Goal: Task Accomplishment & Management: Complete application form

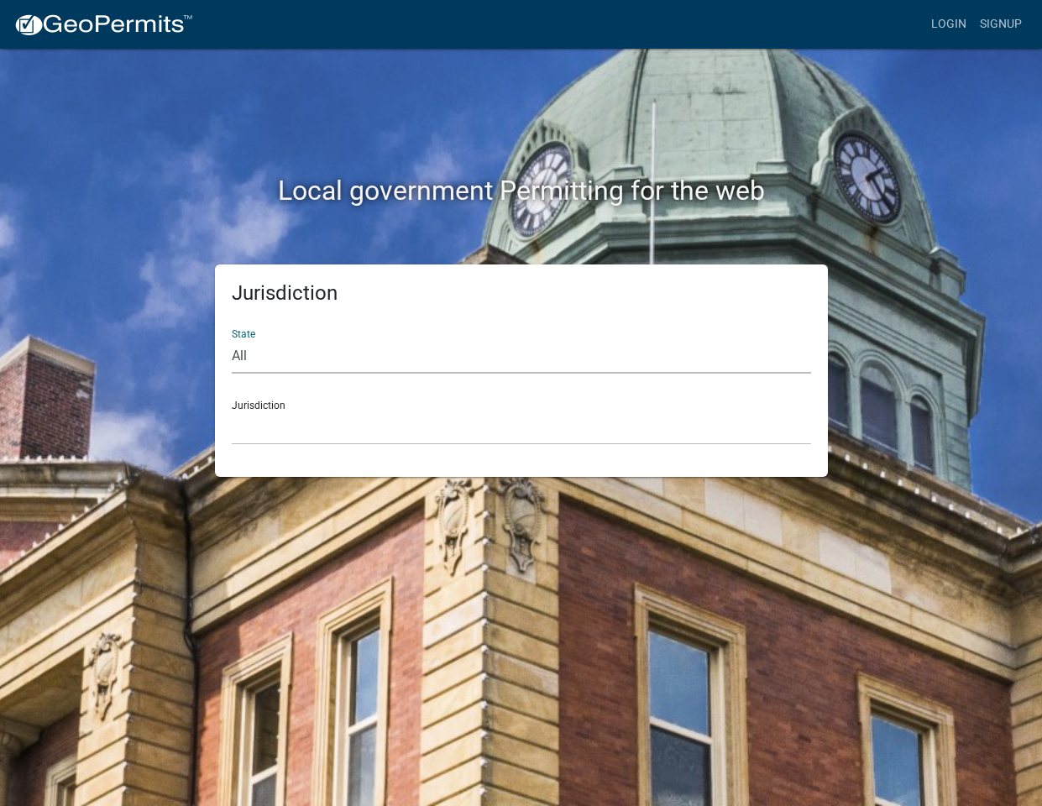
select select "[US_STATE]"
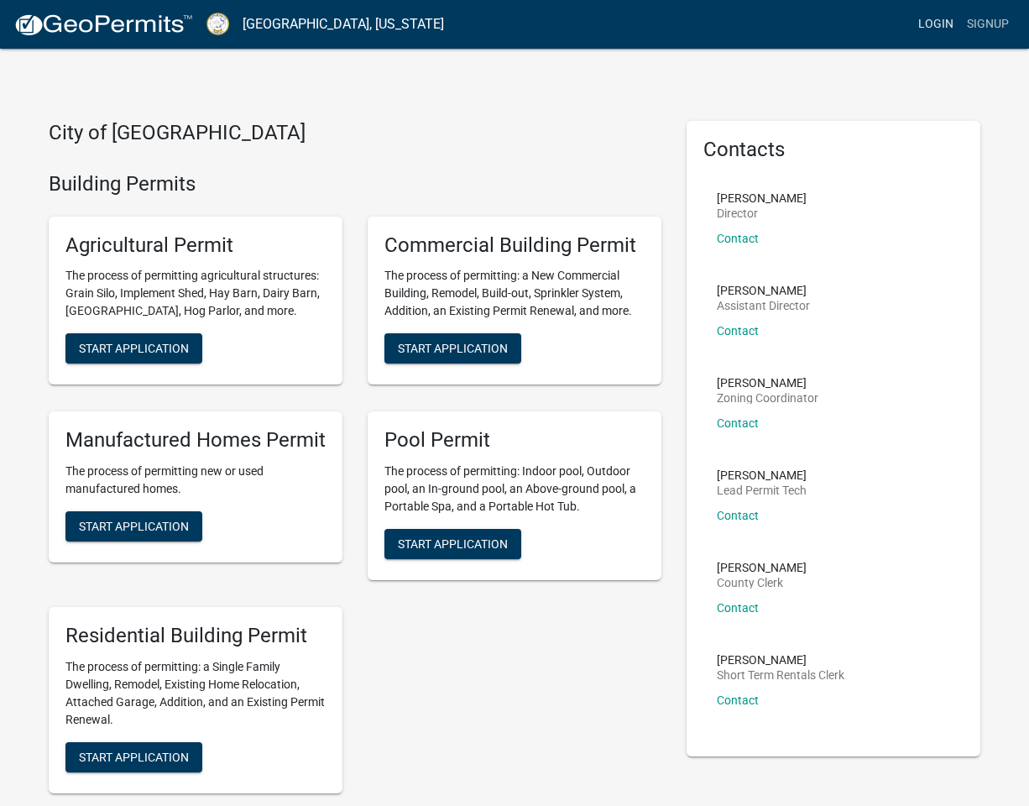
click at [923, 28] on link "Login" at bounding box center [936, 24] width 49 height 32
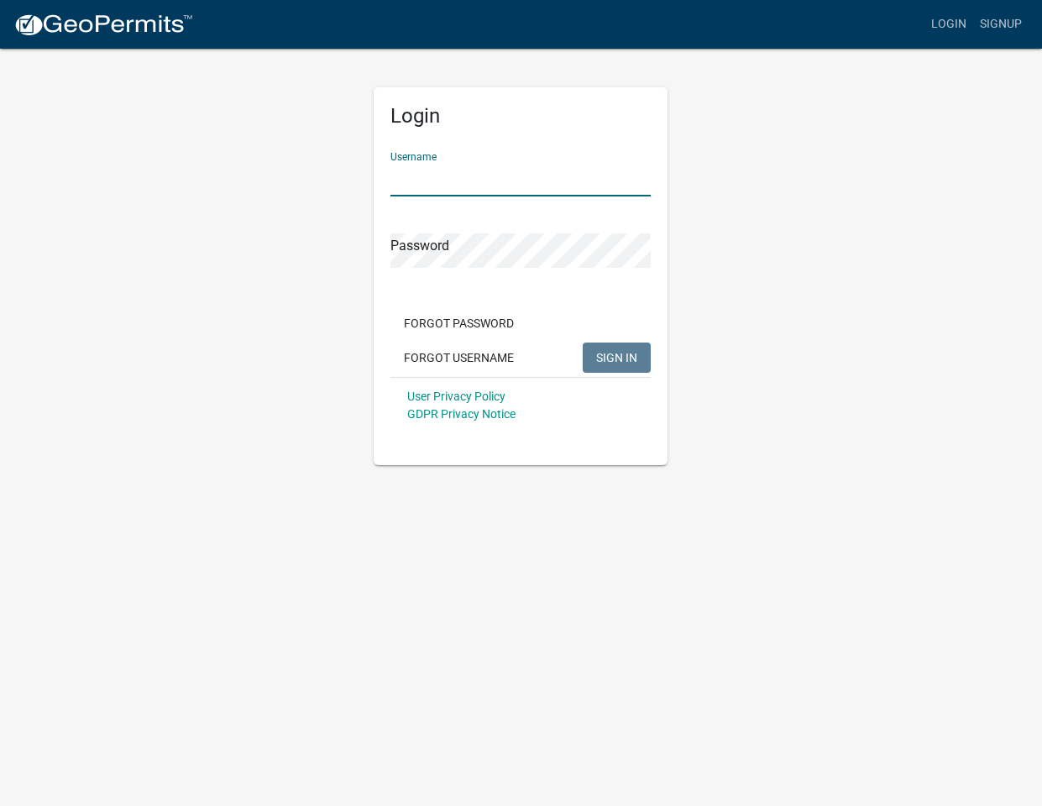
type input "tjrserenity6"
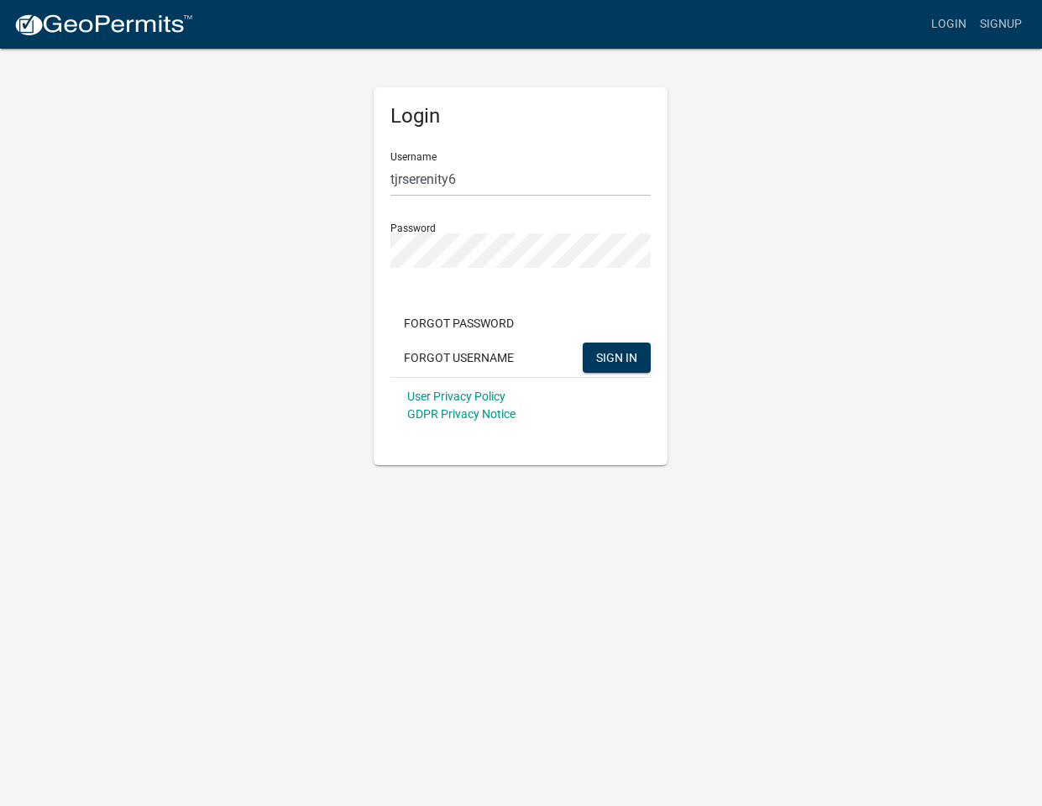
click at [709, 256] on div "Login Username tjrserenity6 Password Forgot Password Forgot Username SIGN IN Us…" at bounding box center [521, 256] width 957 height 418
click at [621, 361] on span "SIGN IN" at bounding box center [616, 356] width 41 height 13
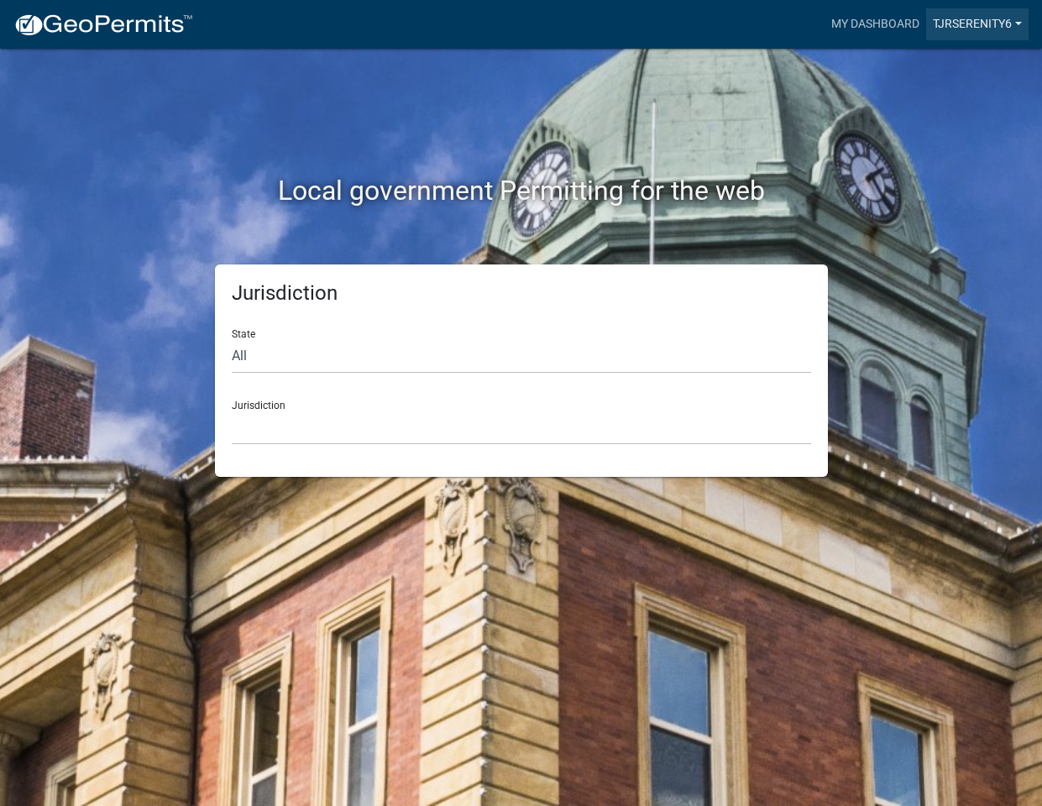
click at [994, 30] on link "tjrserenity6" at bounding box center [977, 24] width 102 height 32
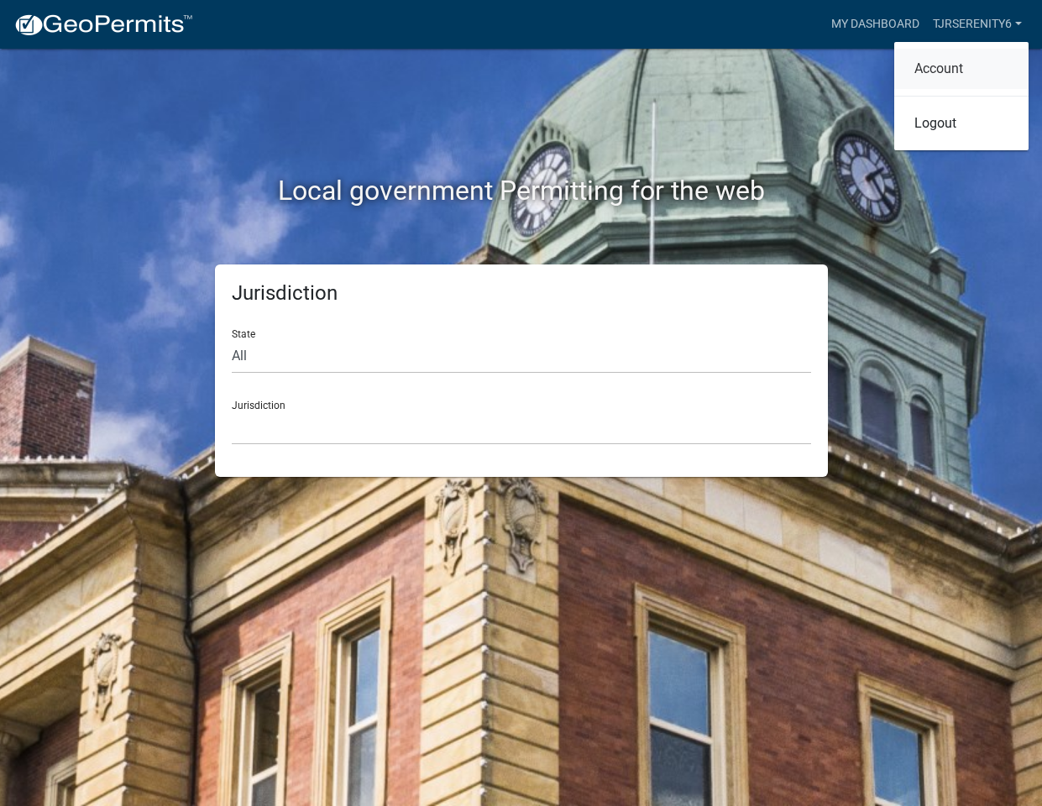
click at [968, 71] on link "Account" at bounding box center [961, 69] width 134 height 40
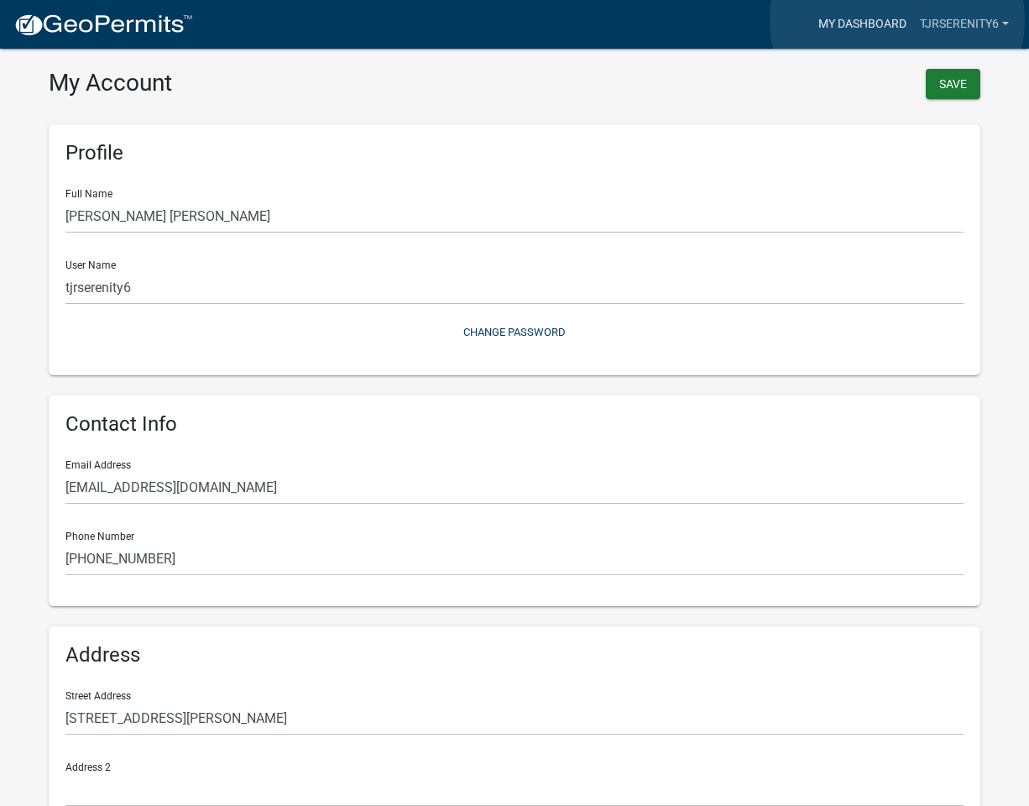
click at [898, 20] on link "My Dashboard" at bounding box center [863, 24] width 102 height 32
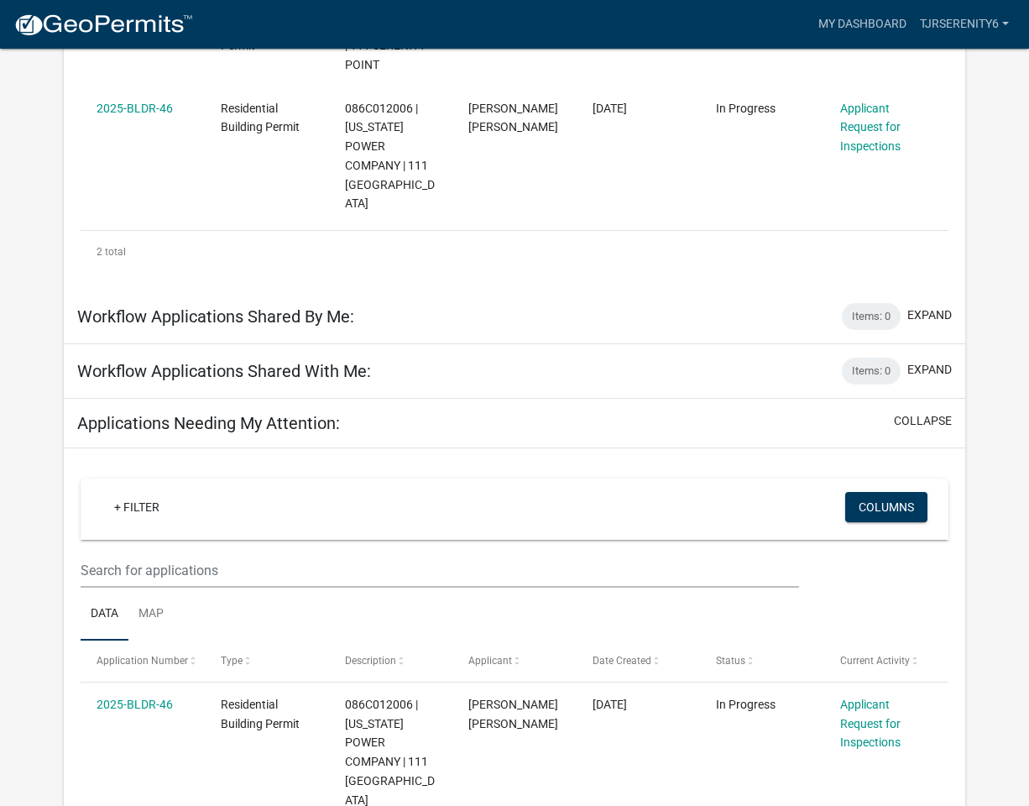
scroll to position [259, 0]
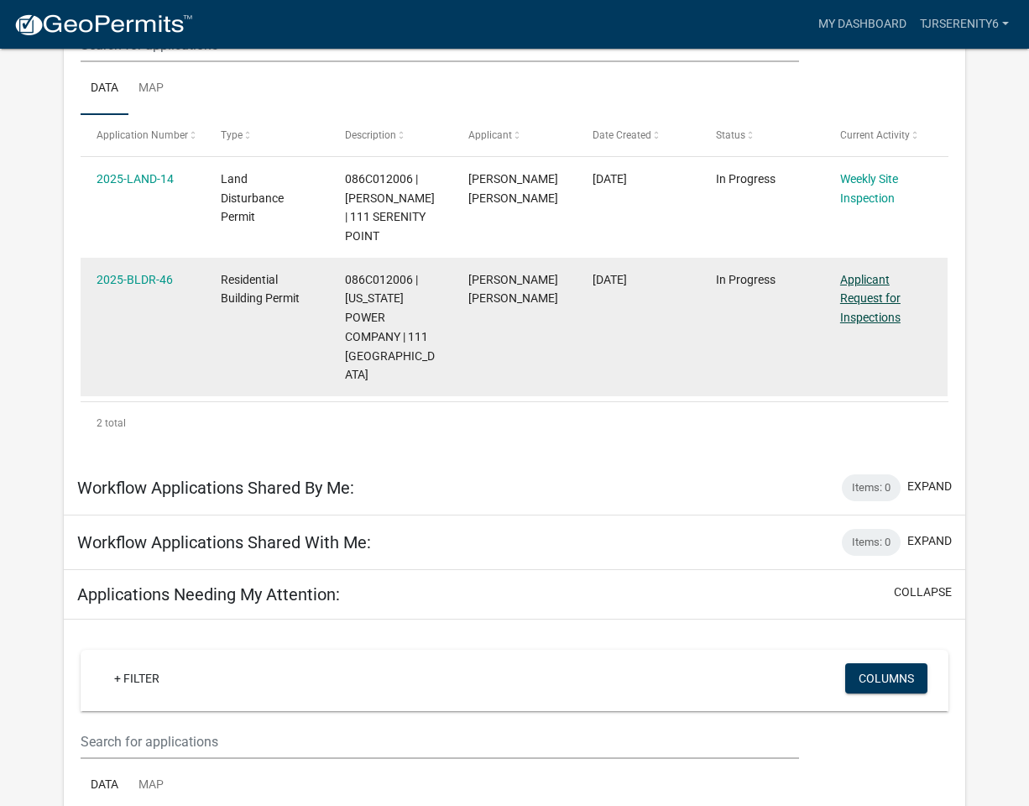
click at [850, 296] on link "Applicant Request for Inspections" at bounding box center [871, 299] width 60 height 52
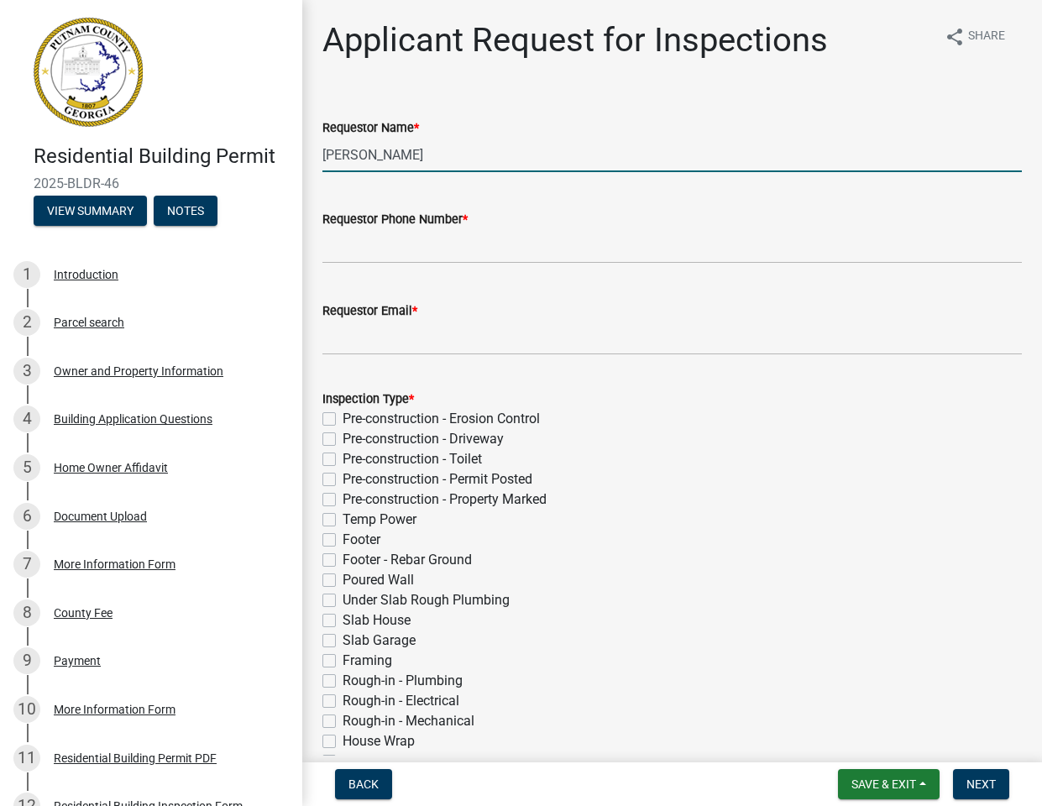
drag, startPoint x: 420, startPoint y: 152, endPoint x: 274, endPoint y: 173, distance: 147.6
click at [274, 173] on div "Residential Building Permit 2025-BLDR-46 View Summary Notes 1 Introduction 2 Pa…" at bounding box center [521, 403] width 1042 height 806
type input "M"
type input "[PERSON_NAME]"
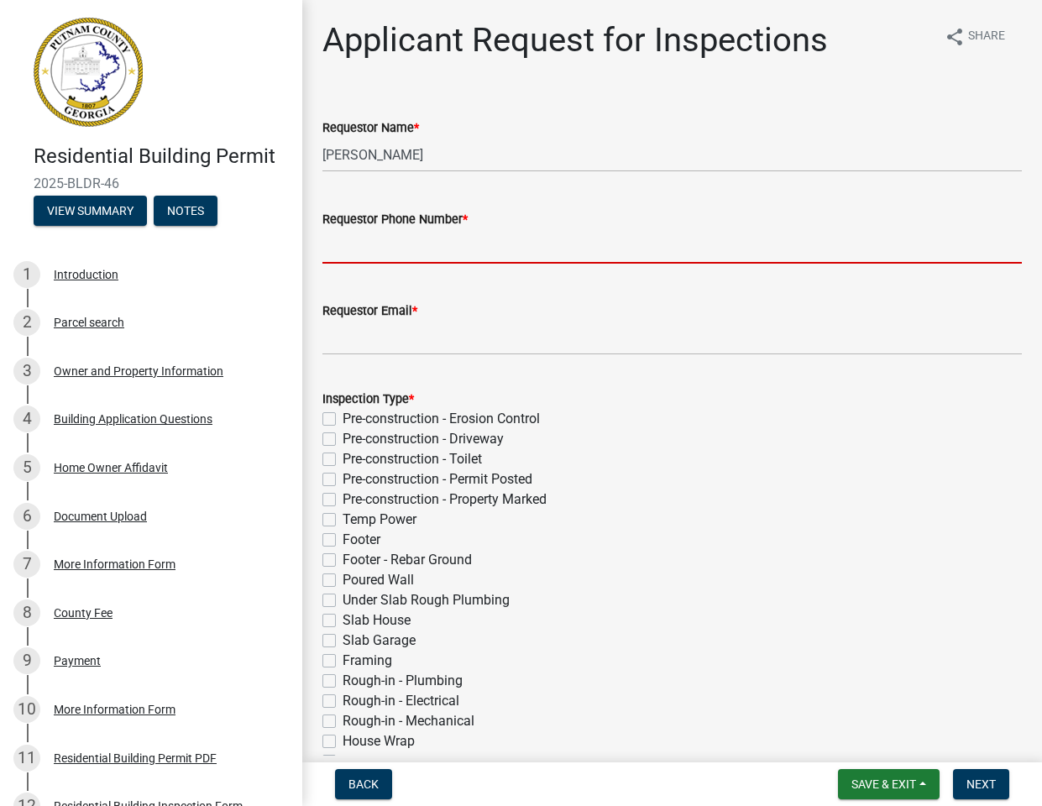
click at [356, 245] on input "Requestor Phone Number *" at bounding box center [671, 246] width 699 height 34
type input "[PHONE_NUMBER]"
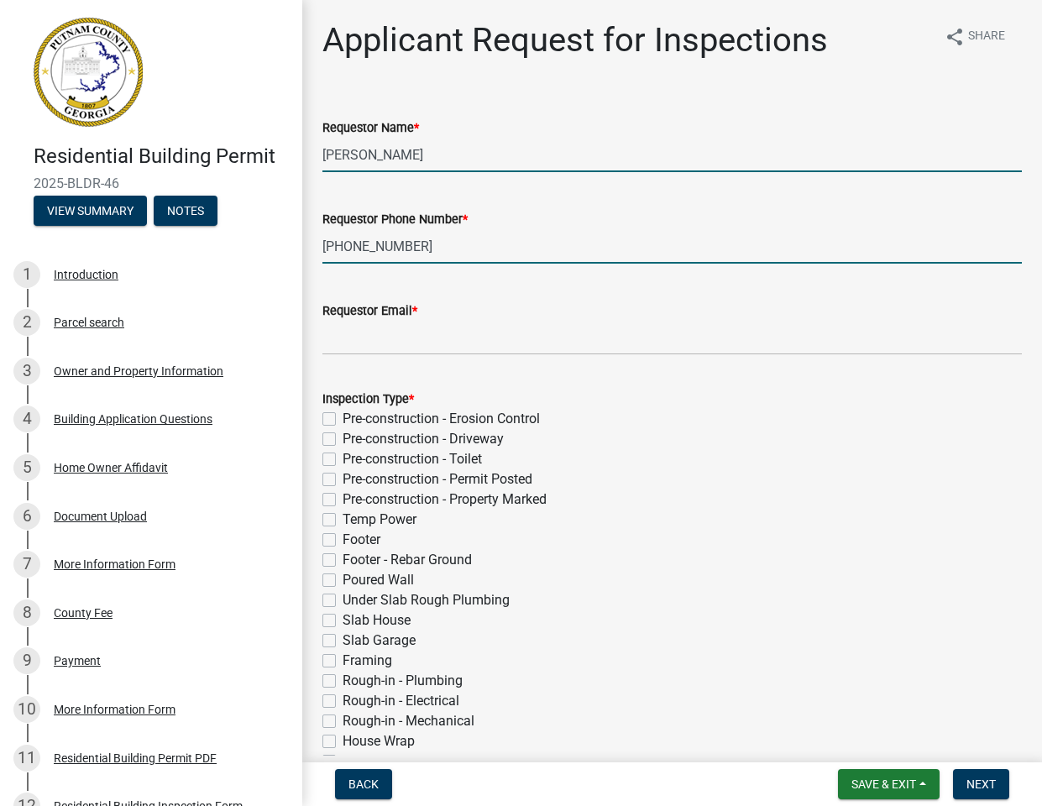
click at [349, 159] on input "[PERSON_NAME]" at bounding box center [671, 155] width 699 height 34
type input "[PERSON_NAME]"
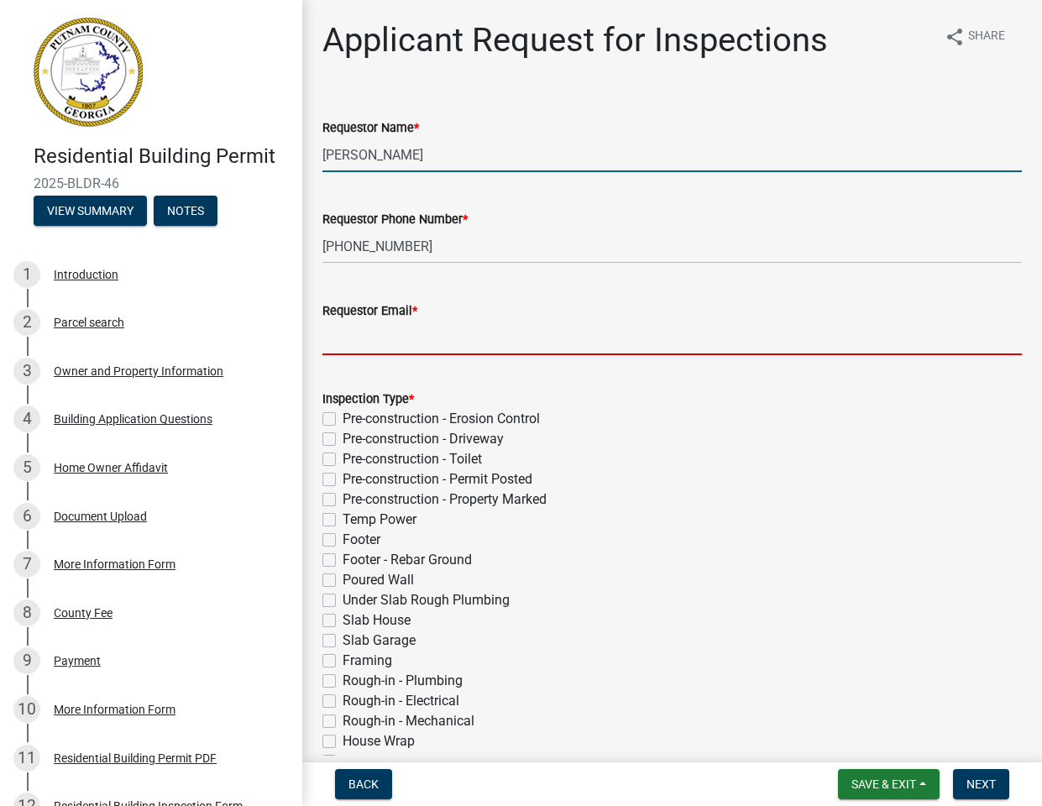
click at [440, 345] on input "Requestor Email *" at bounding box center [671, 338] width 699 height 34
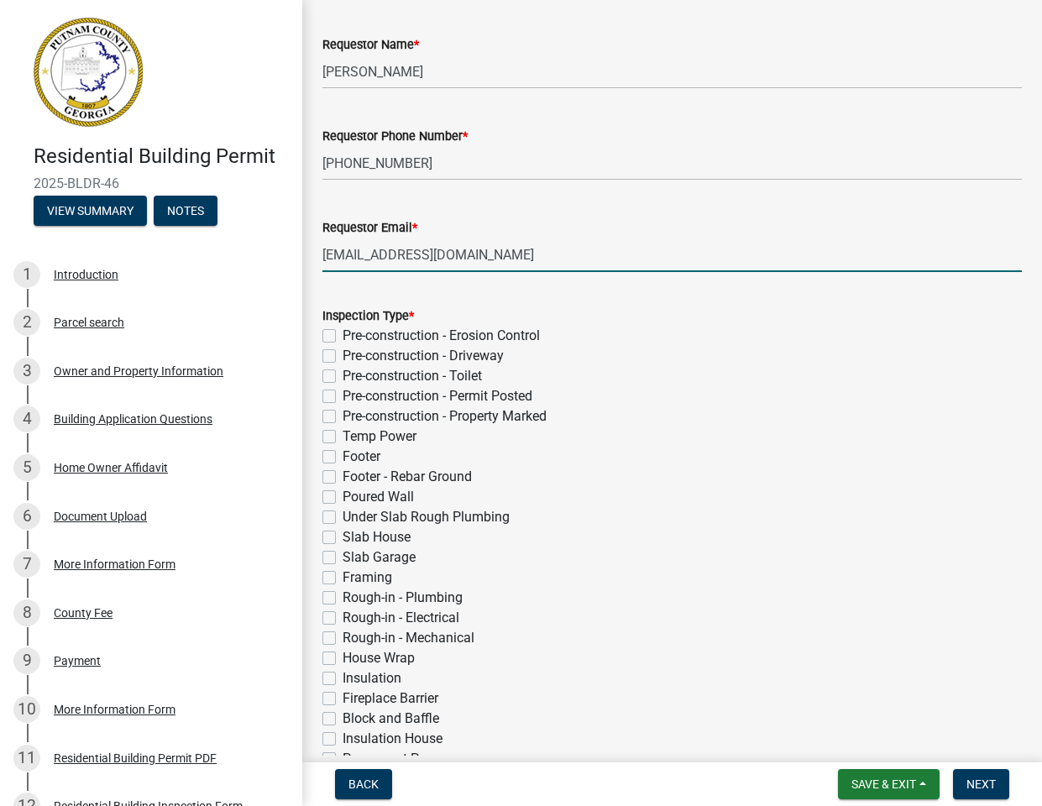
scroll to position [125, 0]
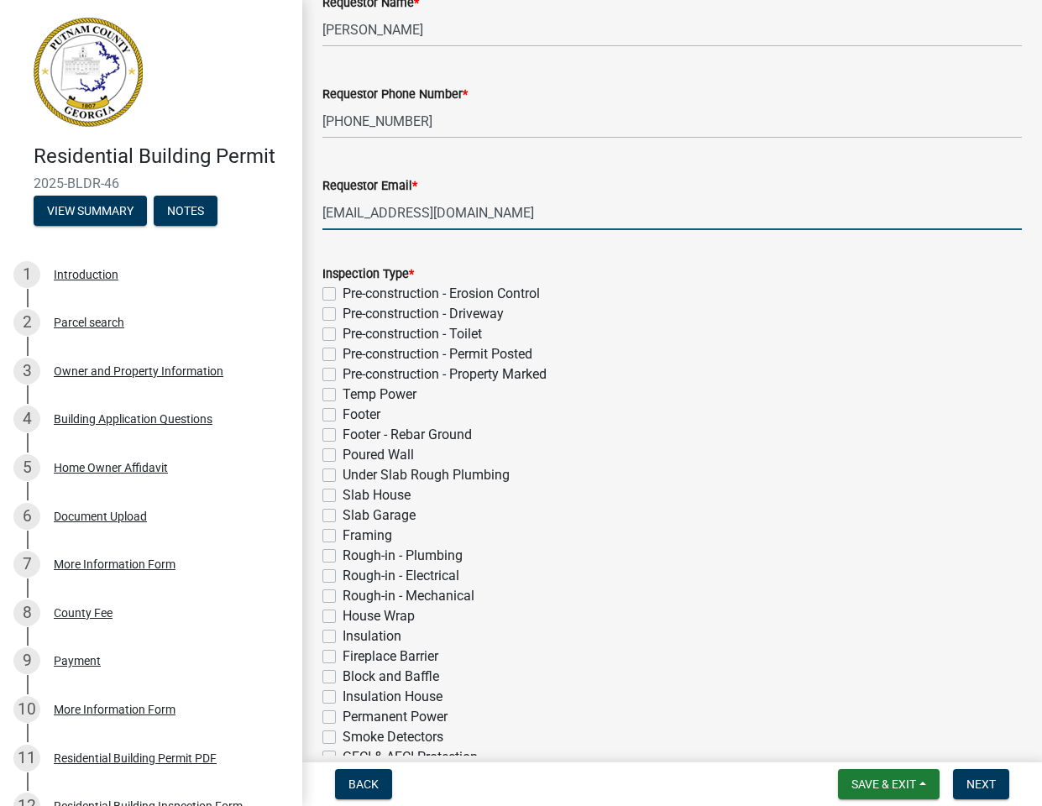
type input "[EMAIL_ADDRESS][DOMAIN_NAME]"
click at [343, 634] on label "Insulation" at bounding box center [372, 636] width 59 height 20
click at [343, 634] on input "Insulation" at bounding box center [348, 631] width 11 height 11
checkbox input "true"
checkbox input "false"
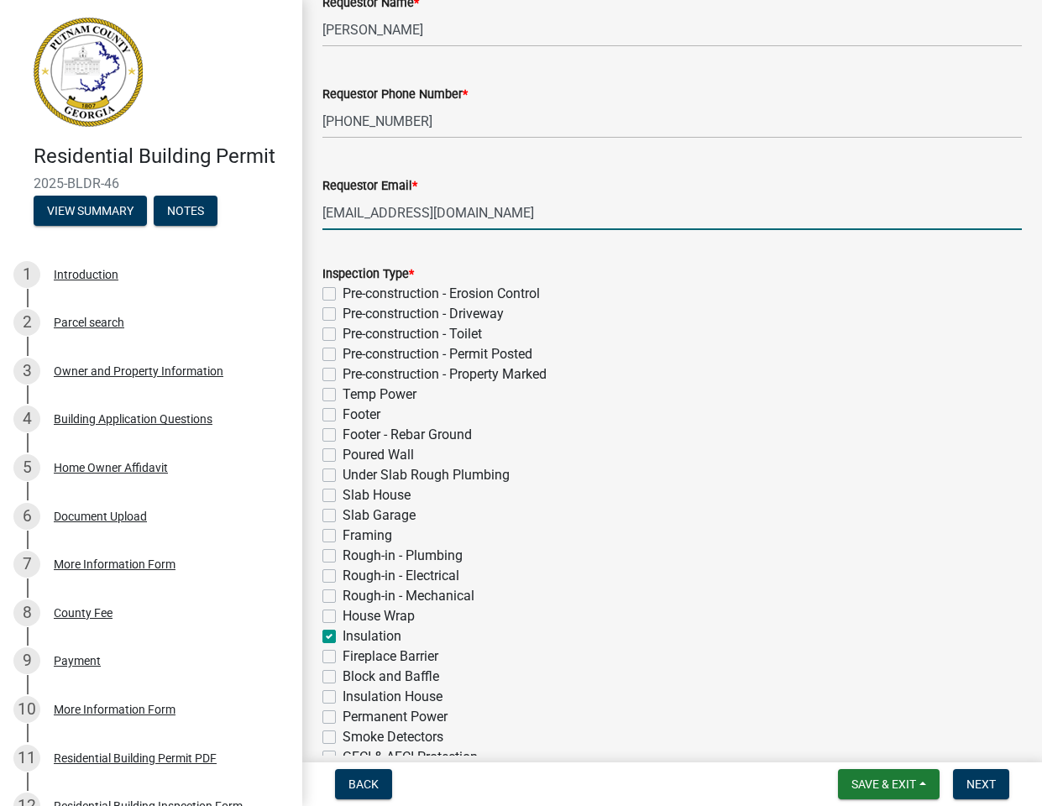
checkbox input "false"
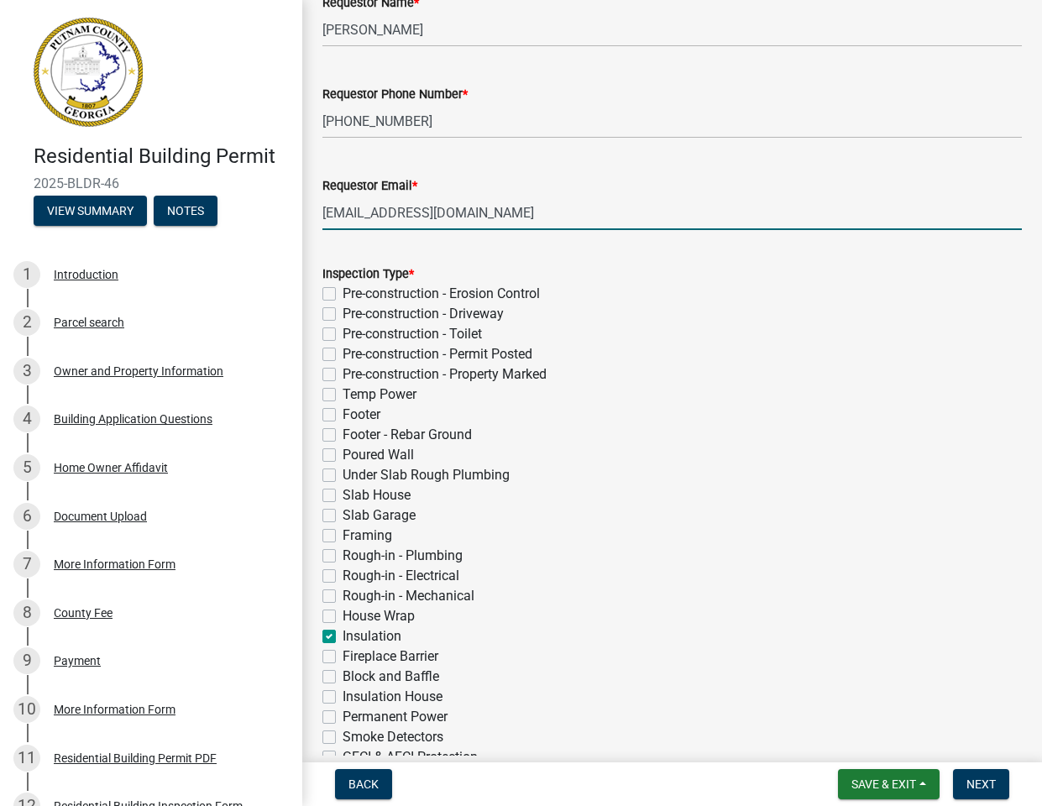
checkbox input "false"
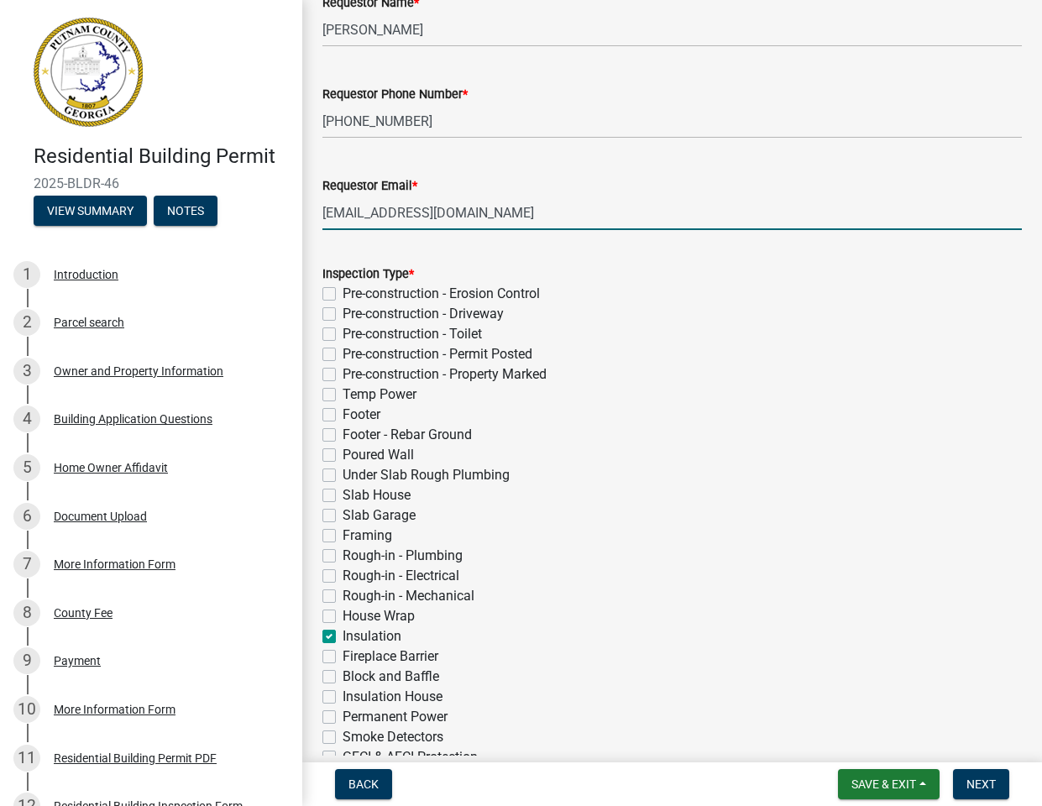
checkbox input "false"
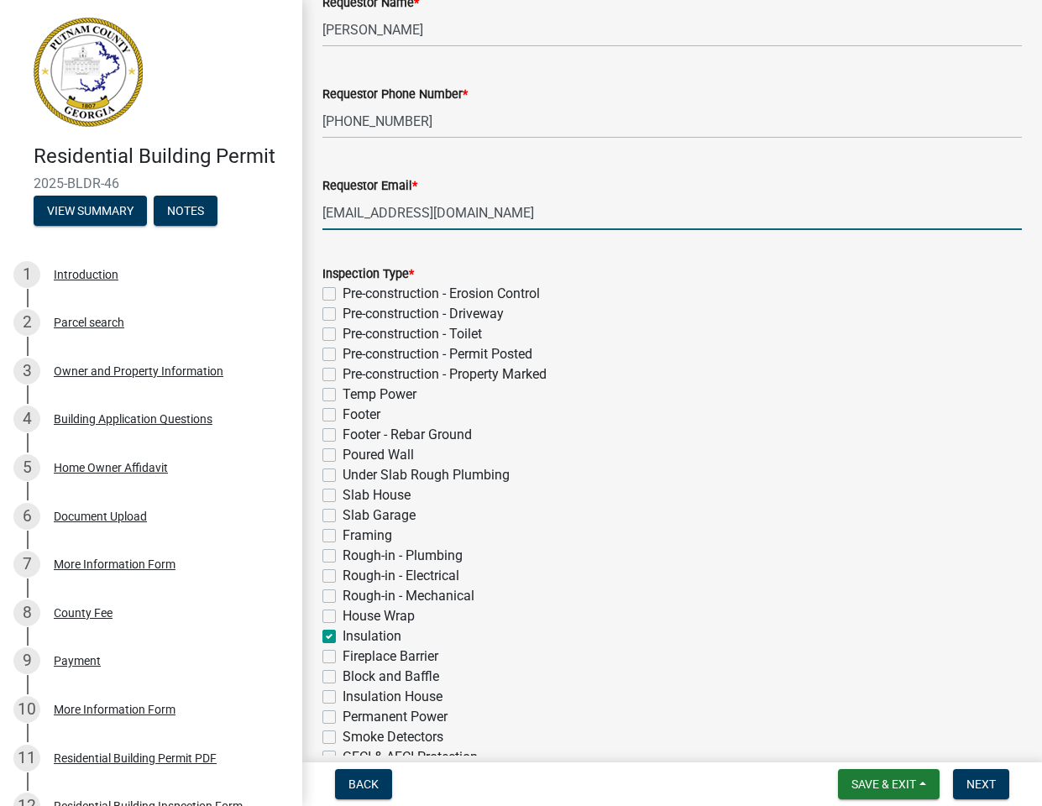
checkbox input "false"
checkbox input "true"
checkbox input "false"
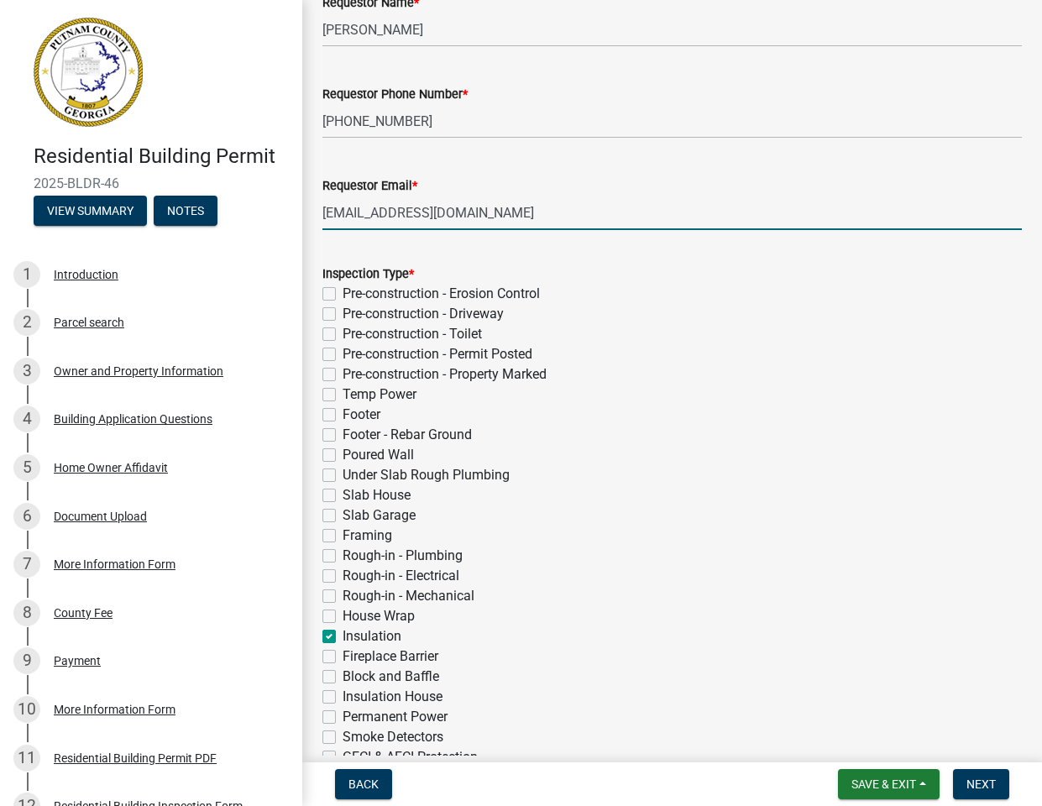
checkbox input "false"
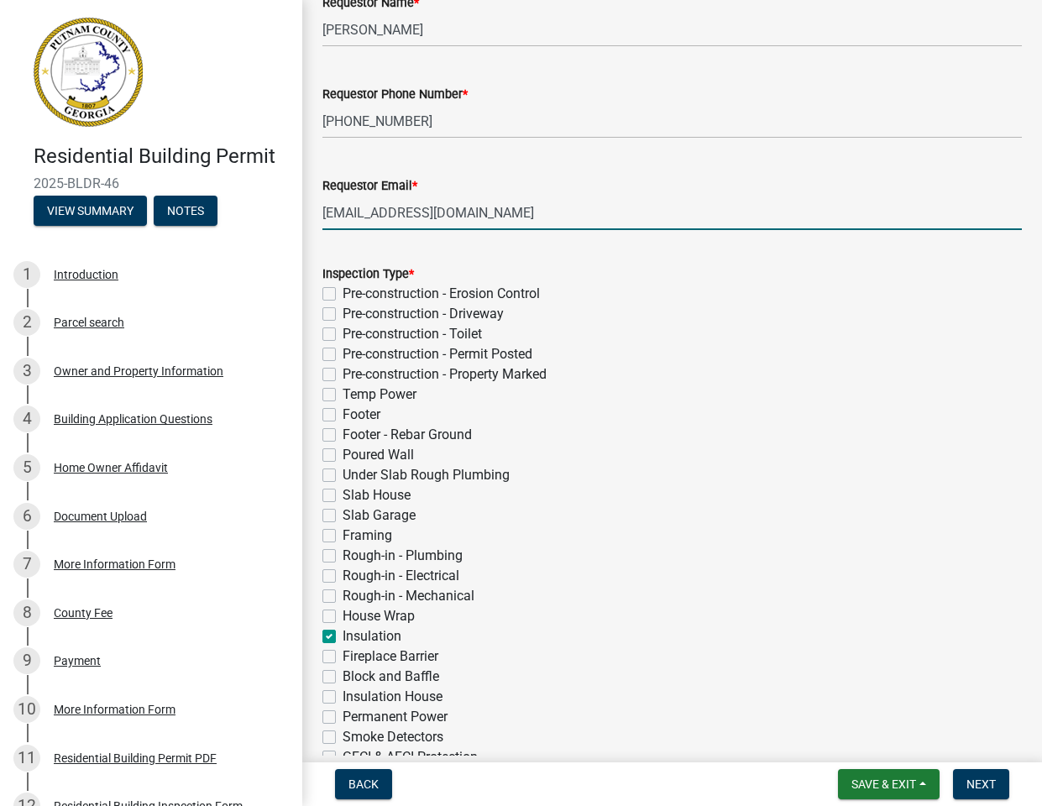
checkbox input "false"
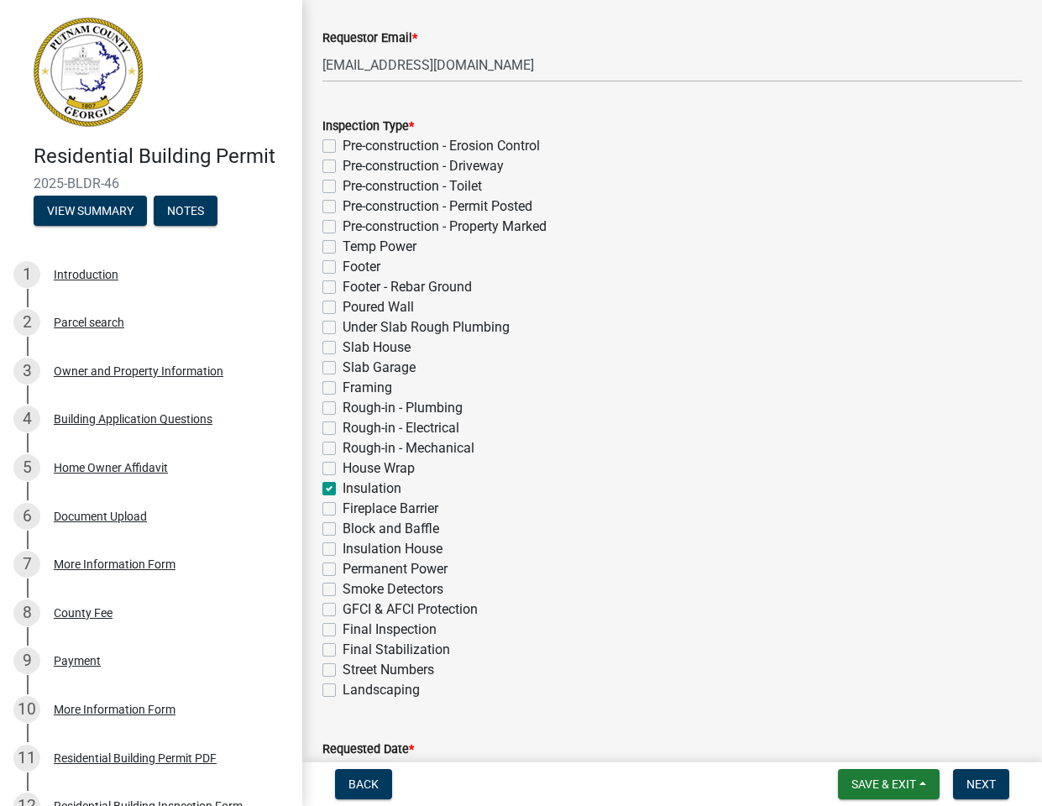
scroll to position [354, 0]
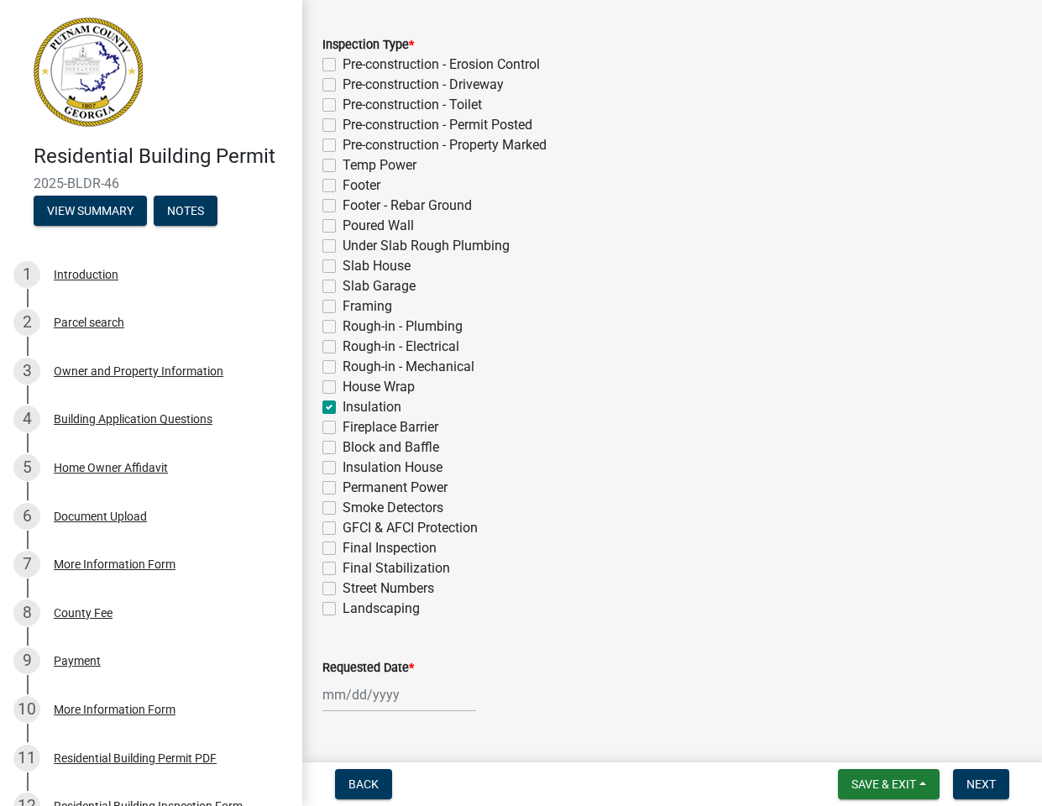
click at [343, 466] on label "Insulation House" at bounding box center [393, 468] width 100 height 20
click at [343, 466] on input "Insulation House" at bounding box center [348, 463] width 11 height 11
checkbox input "true"
checkbox input "false"
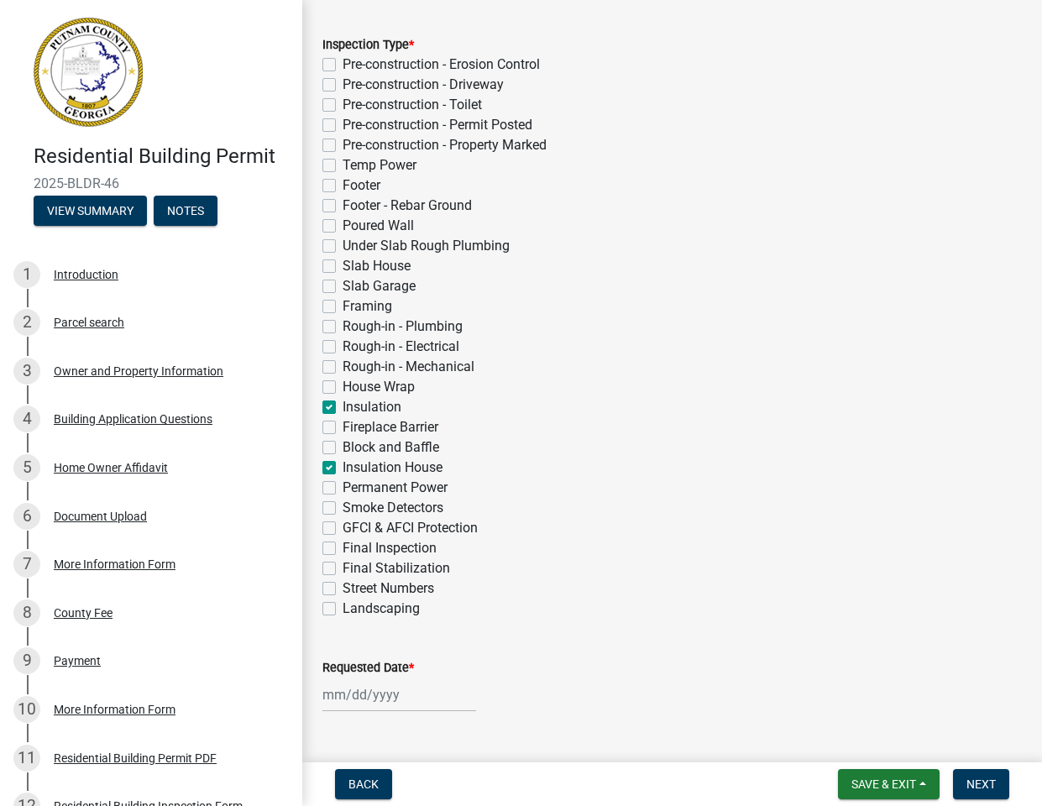
checkbox input "false"
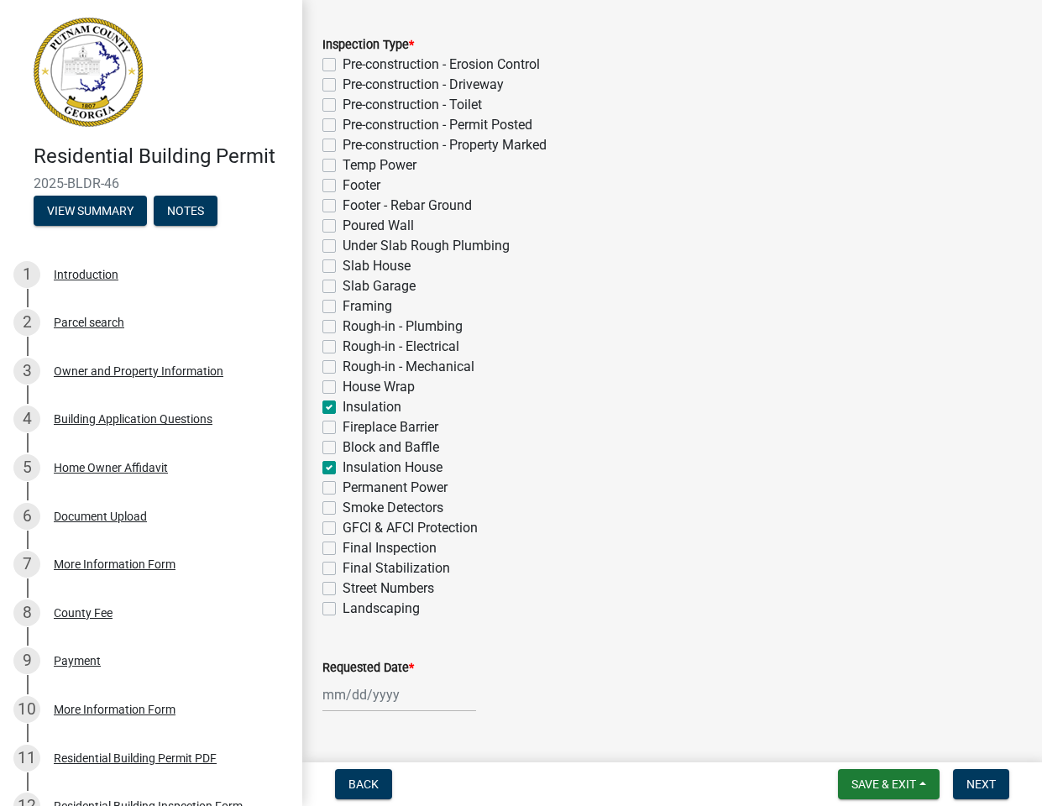
checkbox input "false"
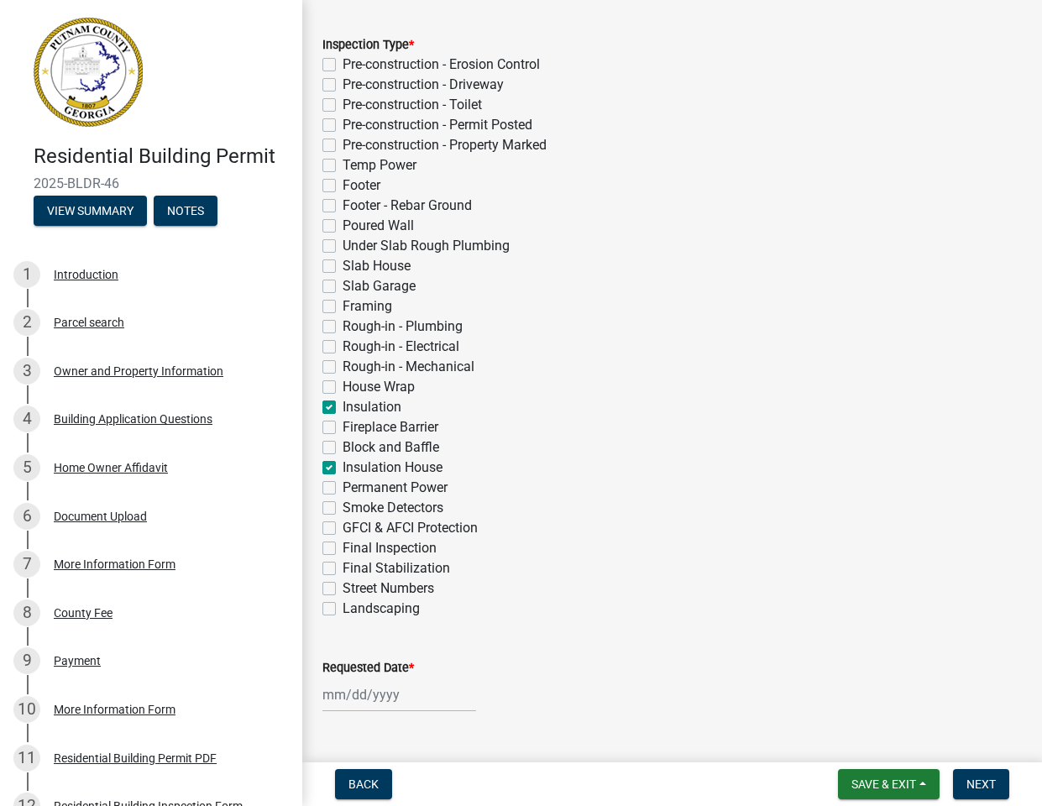
checkbox input "false"
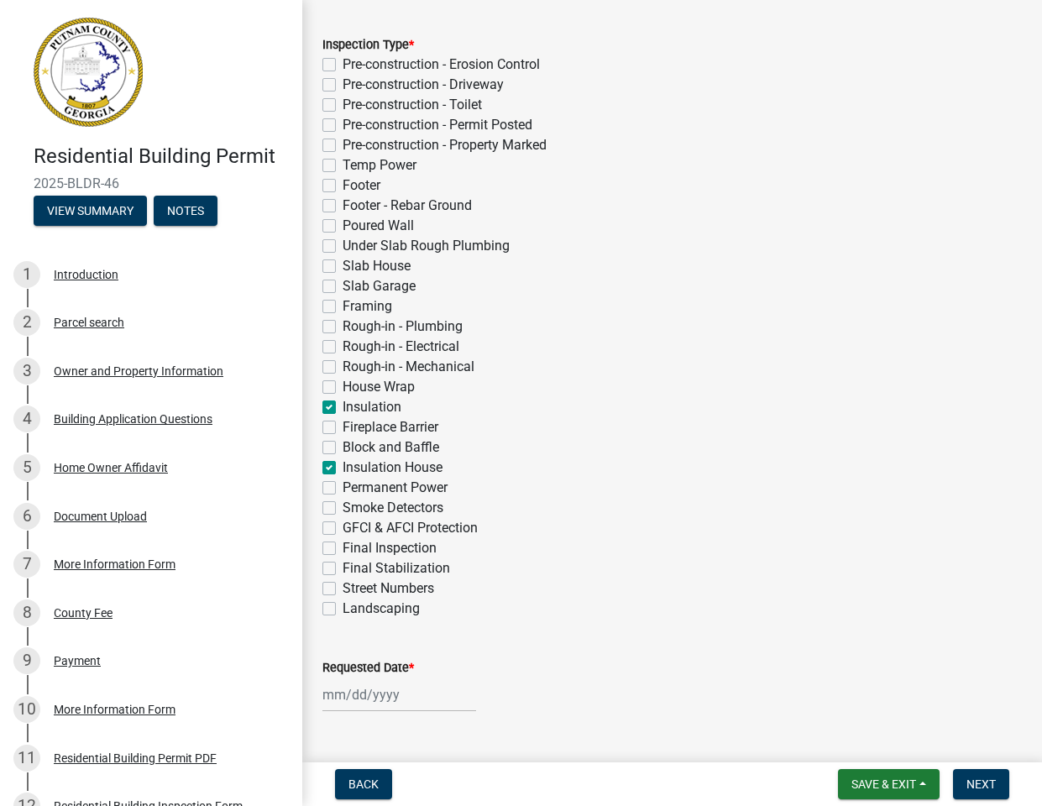
checkbox input "true"
checkbox input "false"
checkbox input "true"
checkbox input "false"
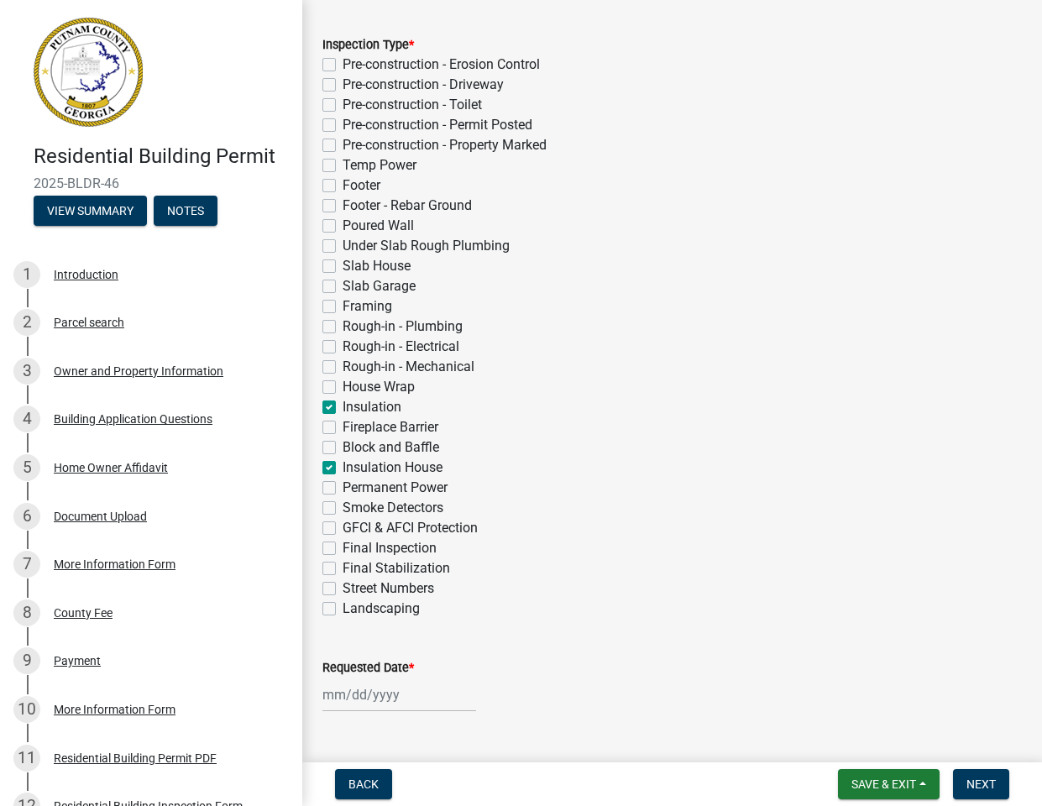
checkbox input "false"
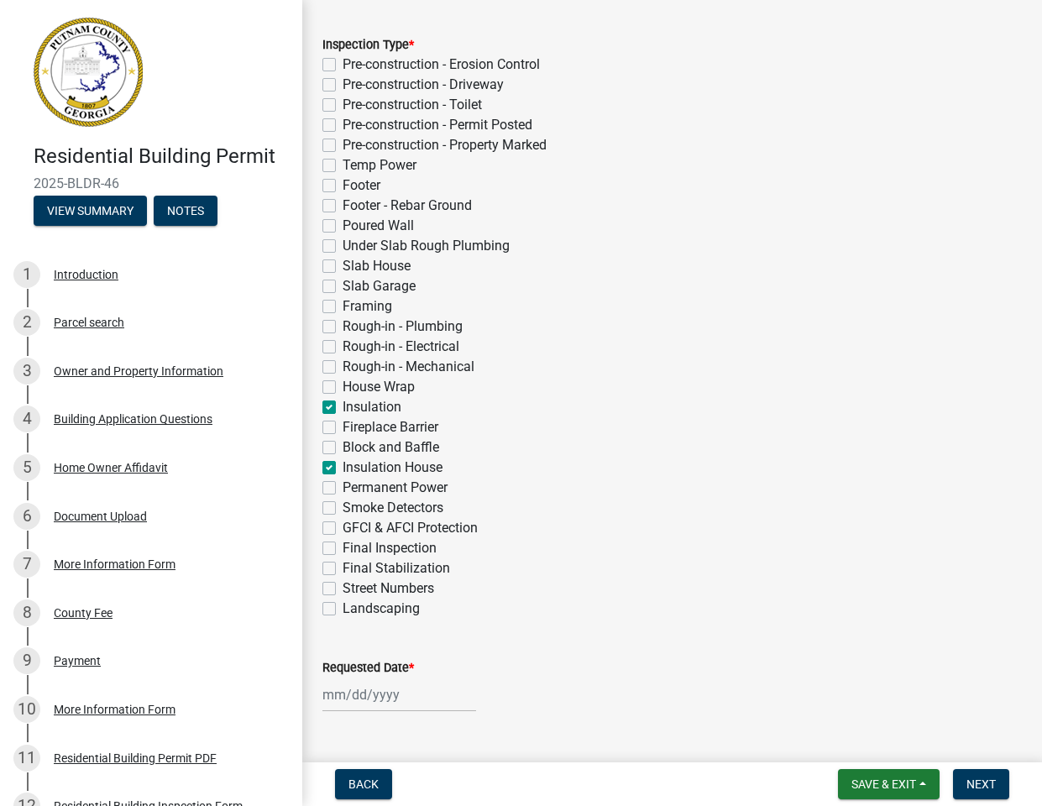
checkbox input "false"
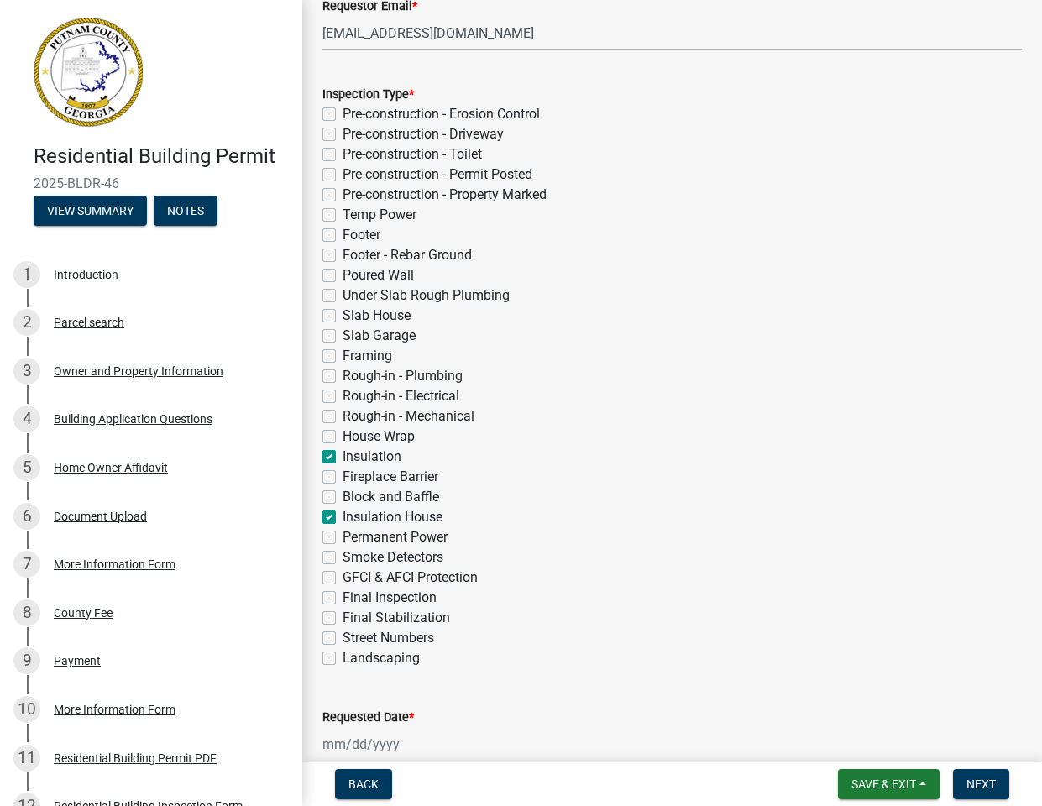
scroll to position [462, 0]
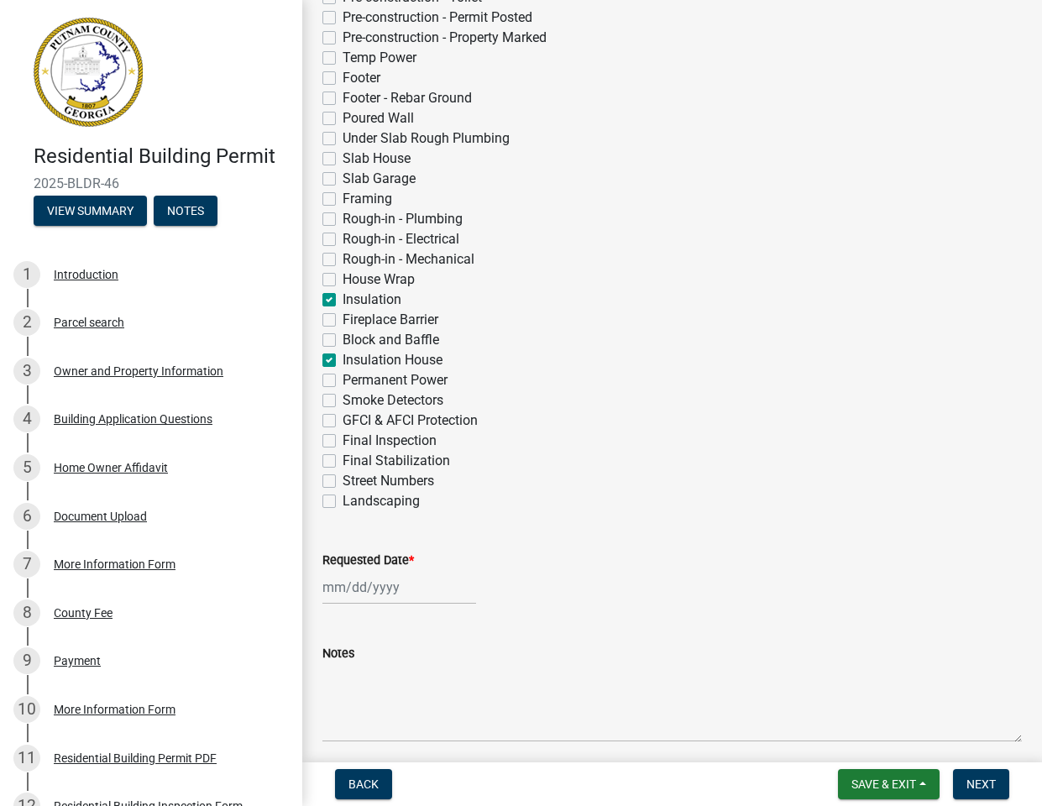
click at [406, 598] on div at bounding box center [399, 587] width 154 height 34
select select "8"
select select "2025"
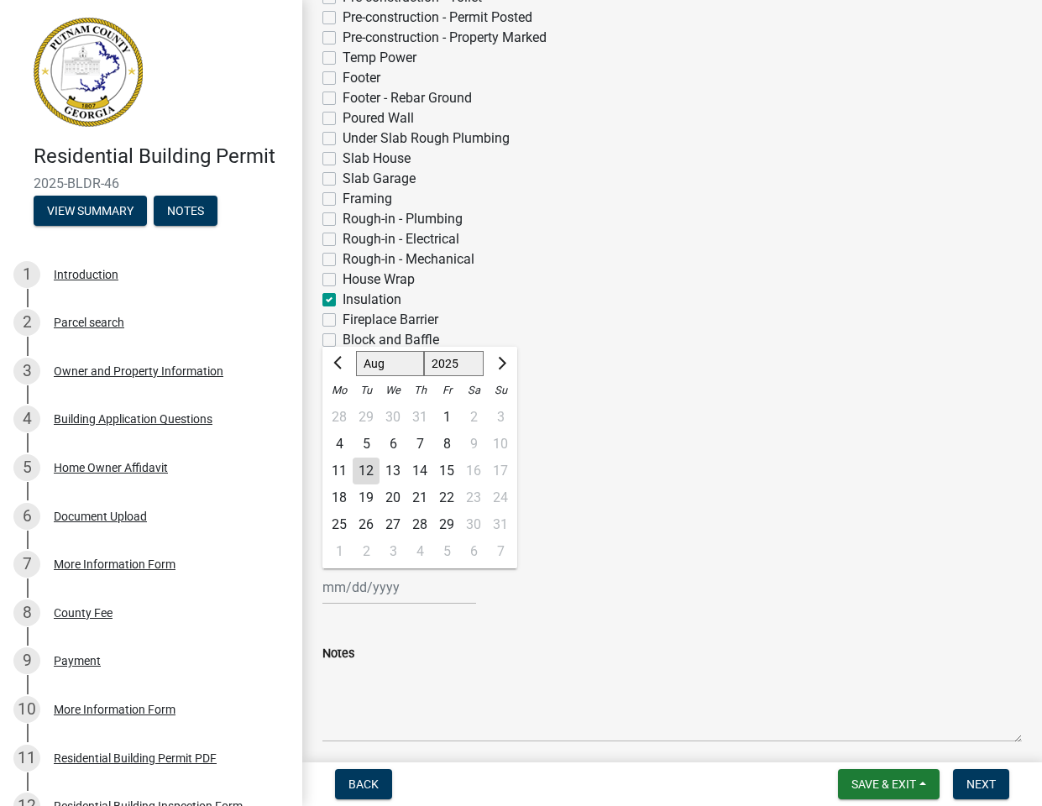
click at [368, 472] on div "12" at bounding box center [366, 471] width 27 height 27
type input "[DATE]"
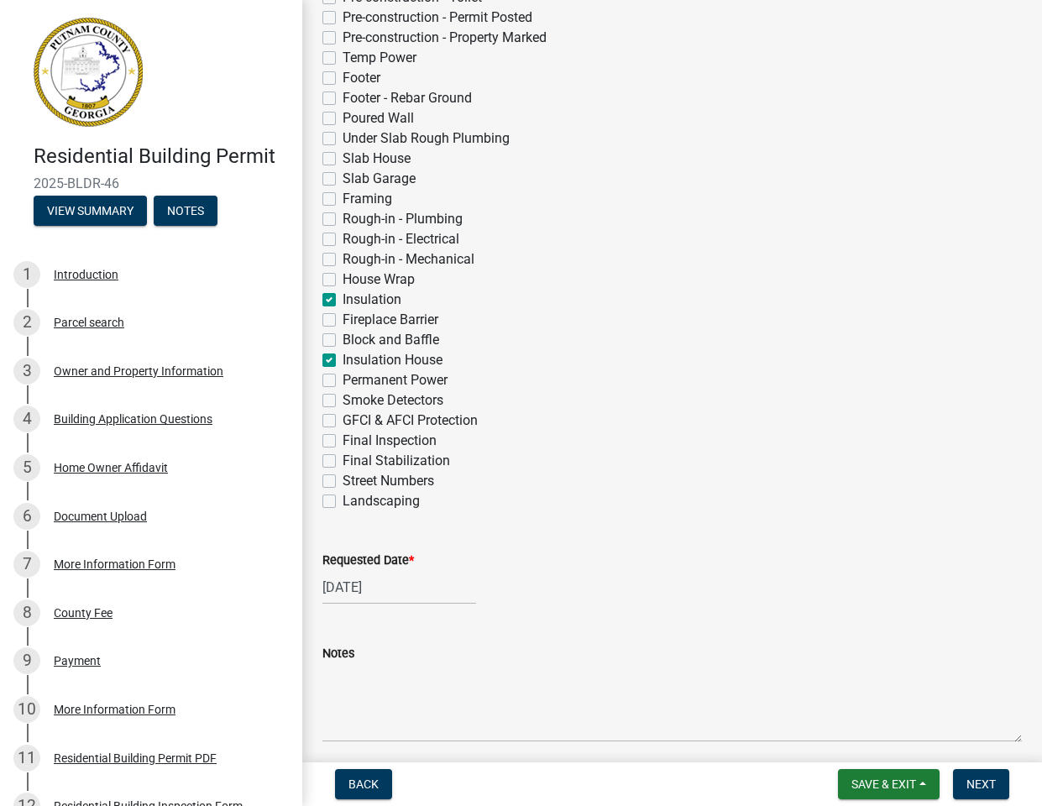
scroll to position [527, 0]
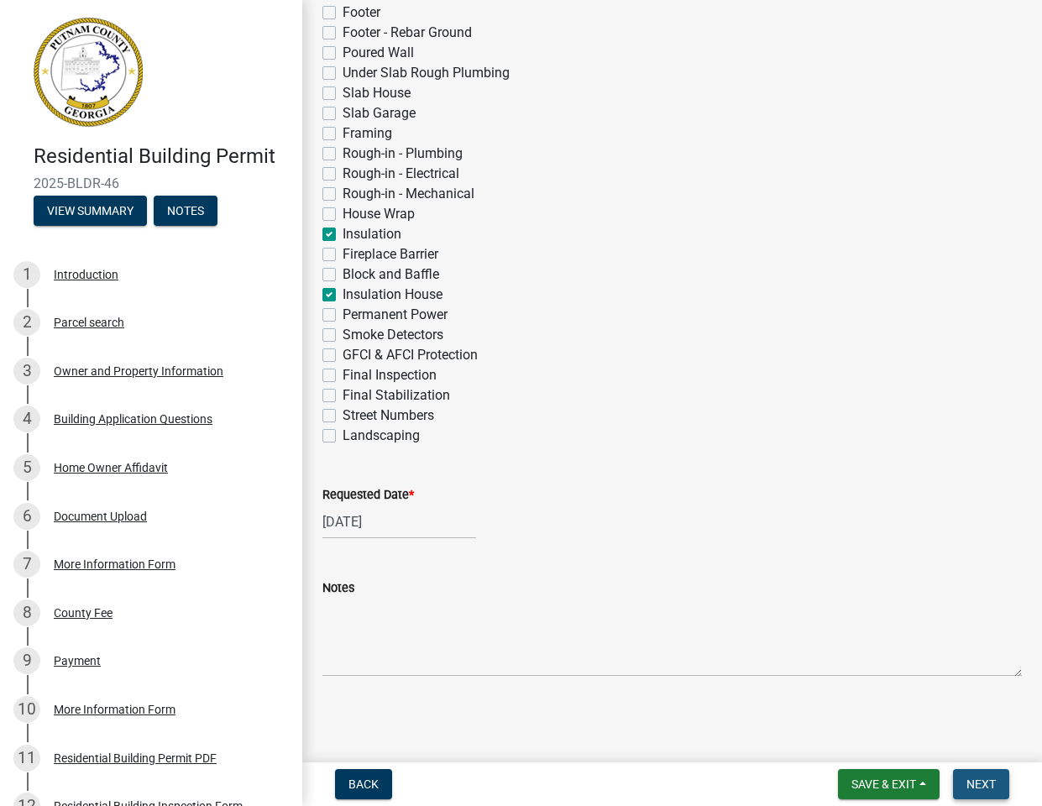
click at [983, 778] on span "Next" at bounding box center [981, 784] width 29 height 13
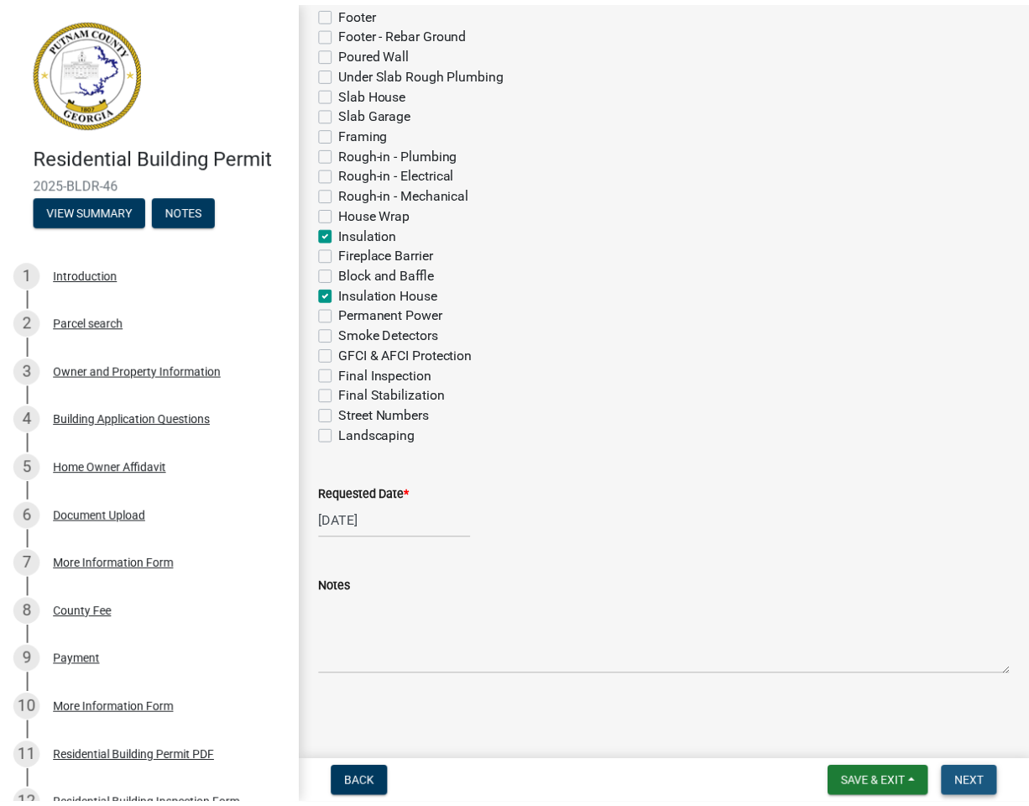
scroll to position [0, 0]
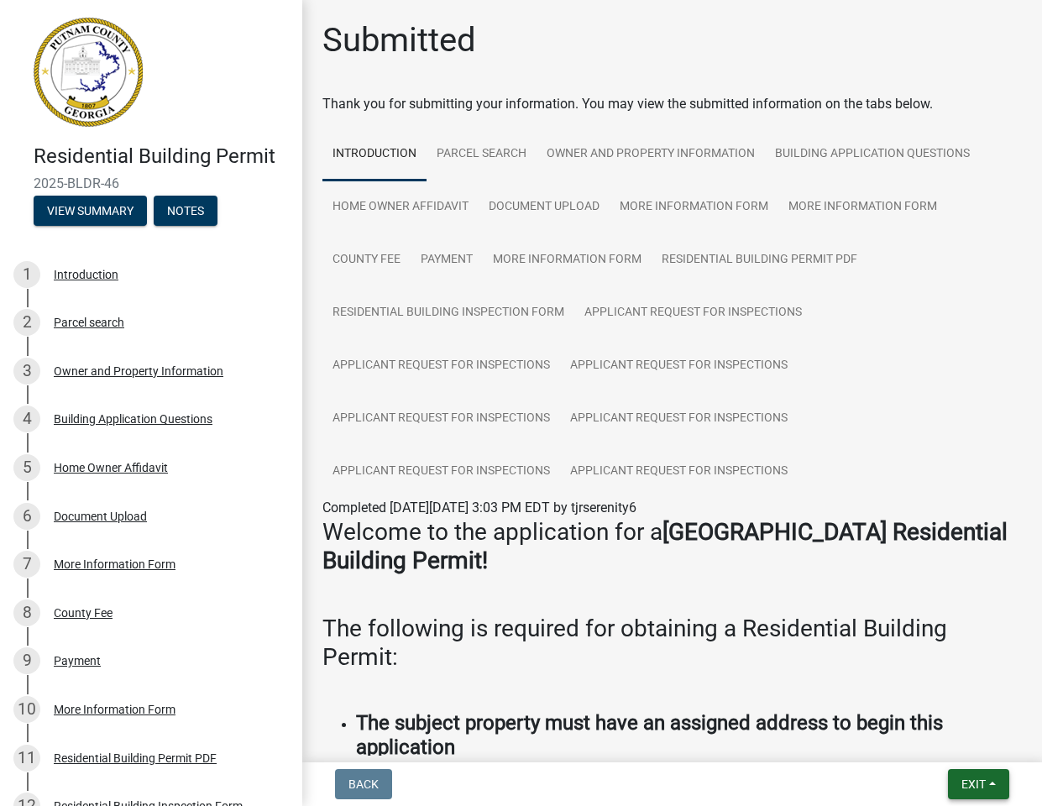
click at [983, 778] on span "Exit" at bounding box center [973, 784] width 24 height 13
click at [938, 734] on button "Save & Exit" at bounding box center [942, 740] width 134 height 40
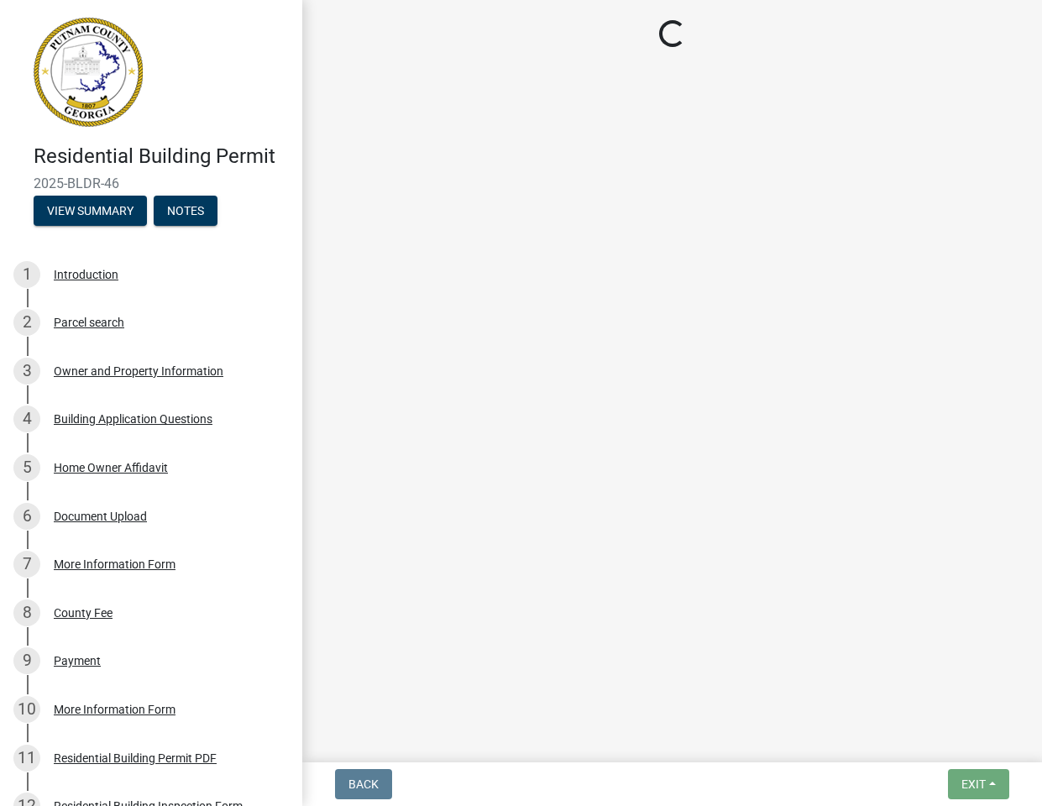
click at [917, 783] on div "Back Exit Save Save & Exit" at bounding box center [672, 784] width 713 height 30
